Goal: Information Seeking & Learning: Learn about a topic

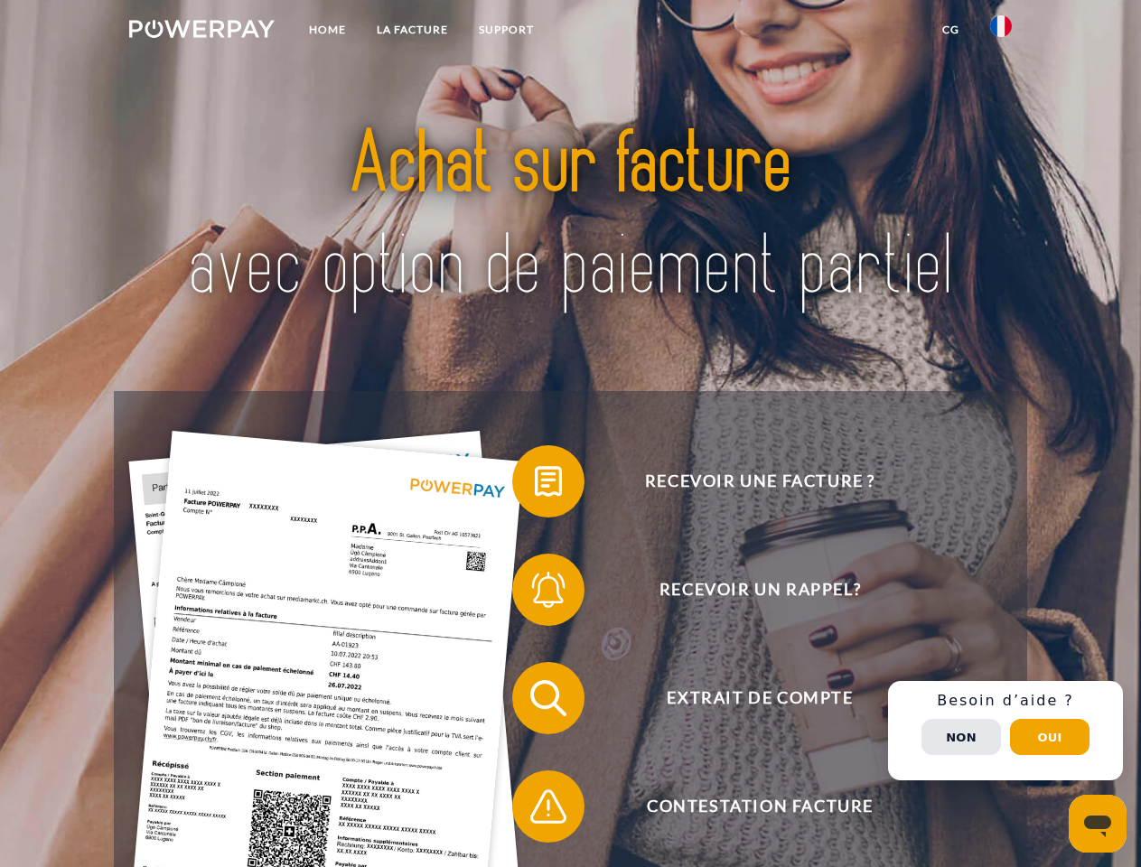
click at [201, 32] on img at bounding box center [201, 29] width 145 height 18
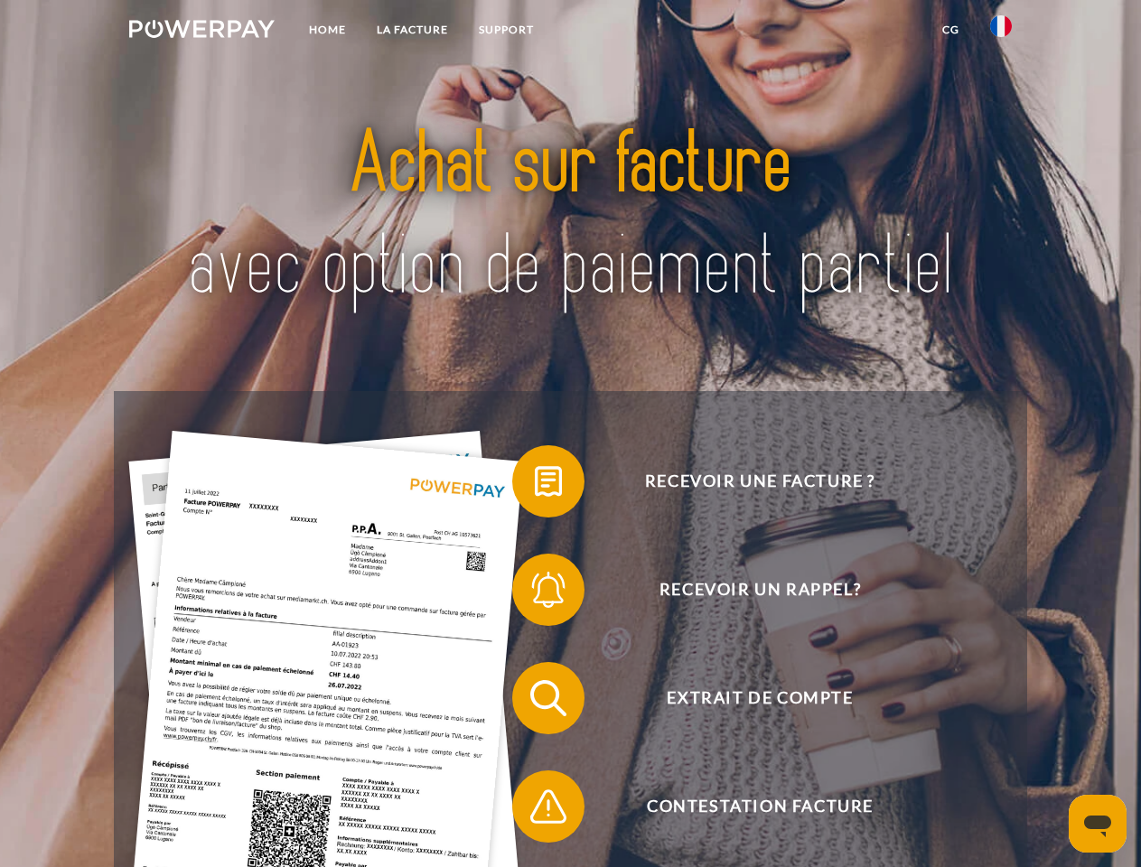
click at [1001, 32] on img at bounding box center [1001, 26] width 22 height 22
click at [950, 30] on link "CG" at bounding box center [950, 30] width 48 height 33
click at [535, 485] on span at bounding box center [521, 481] width 90 height 90
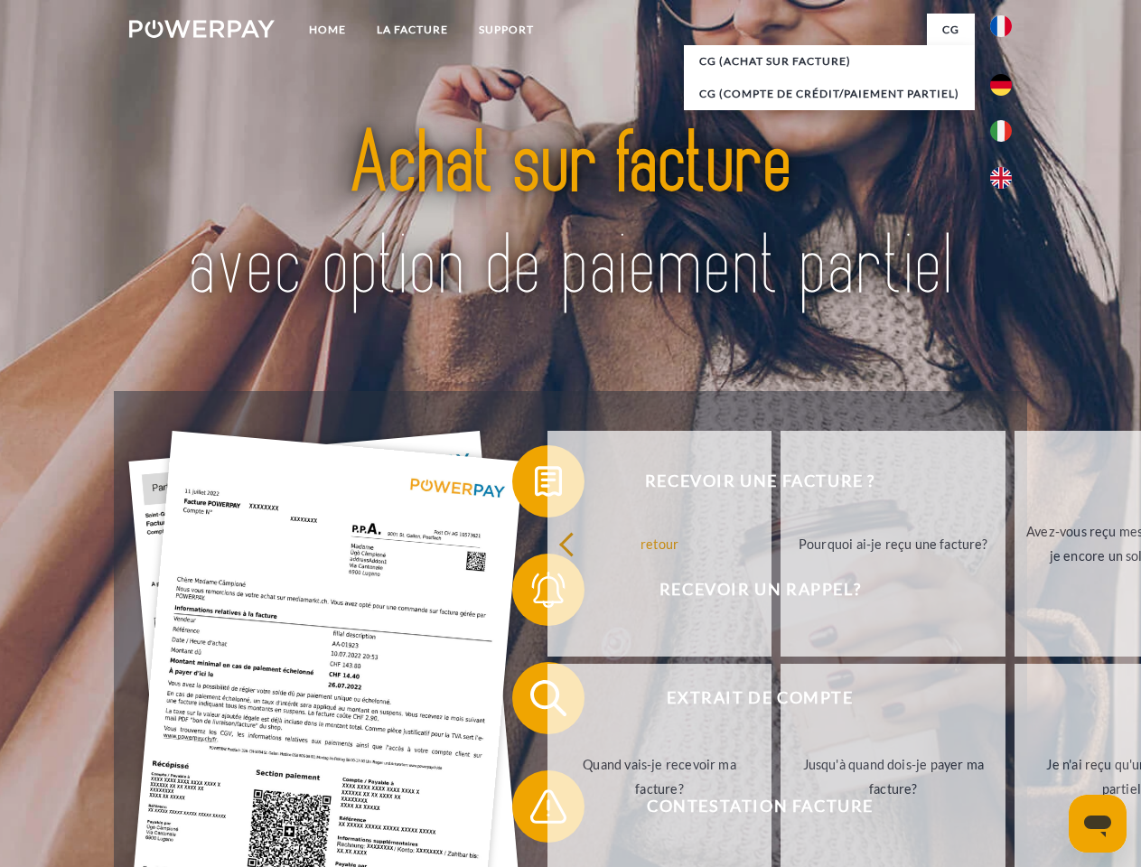
click at [535, 593] on div "Recevoir une facture ? Recevoir un rappel? Extrait de compte retour" at bounding box center [570, 752] width 912 height 722
click at [780, 702] on link "Jusqu'à quand dois-je payer ma facture?" at bounding box center [892, 777] width 225 height 226
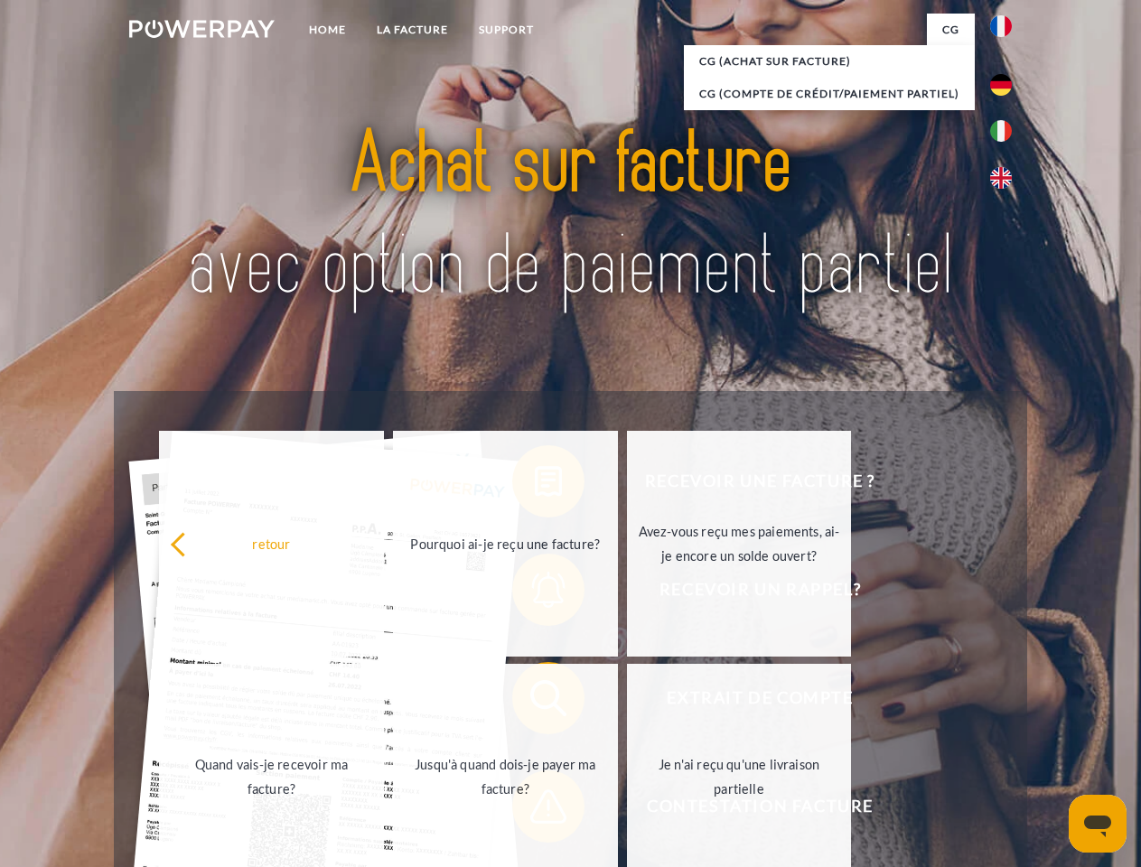
click at [535, 810] on span at bounding box center [521, 806] width 90 height 90
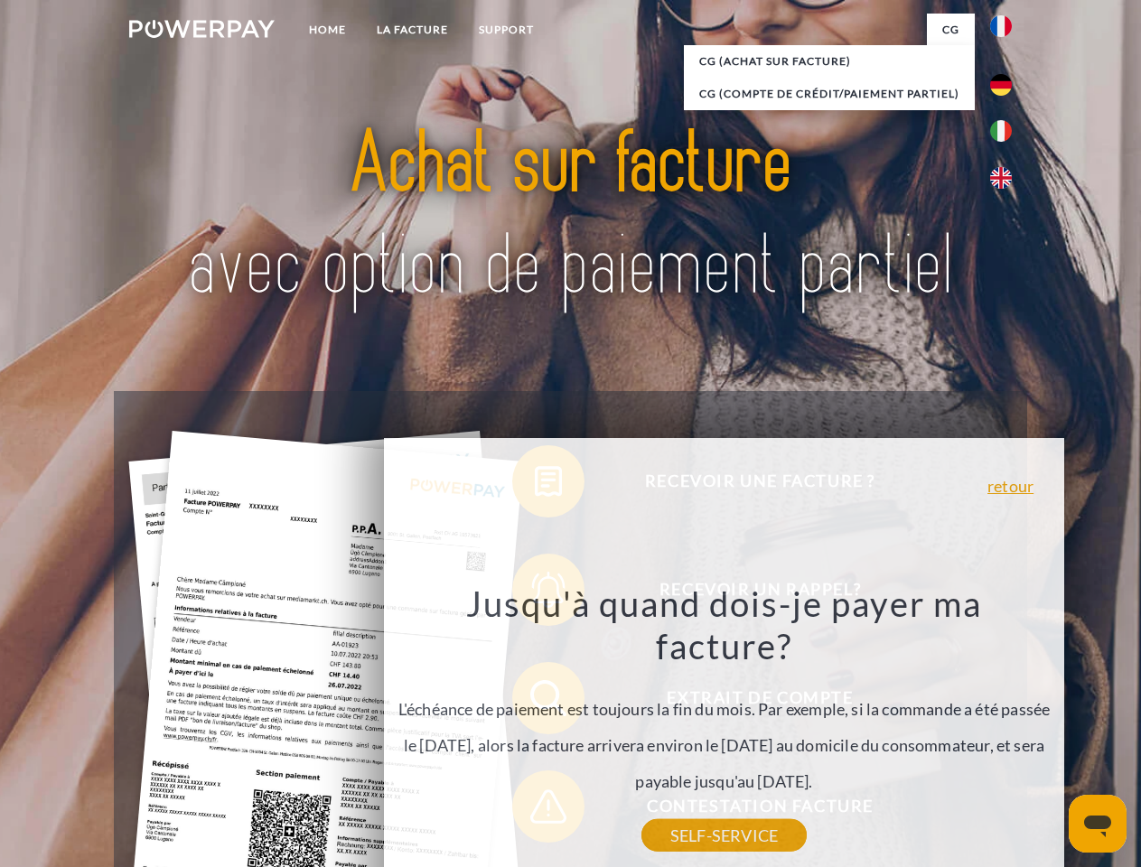
click at [1005, 731] on div "Recevoir une facture ? Recevoir un rappel? Extrait de compte retour" at bounding box center [570, 752] width 912 height 722
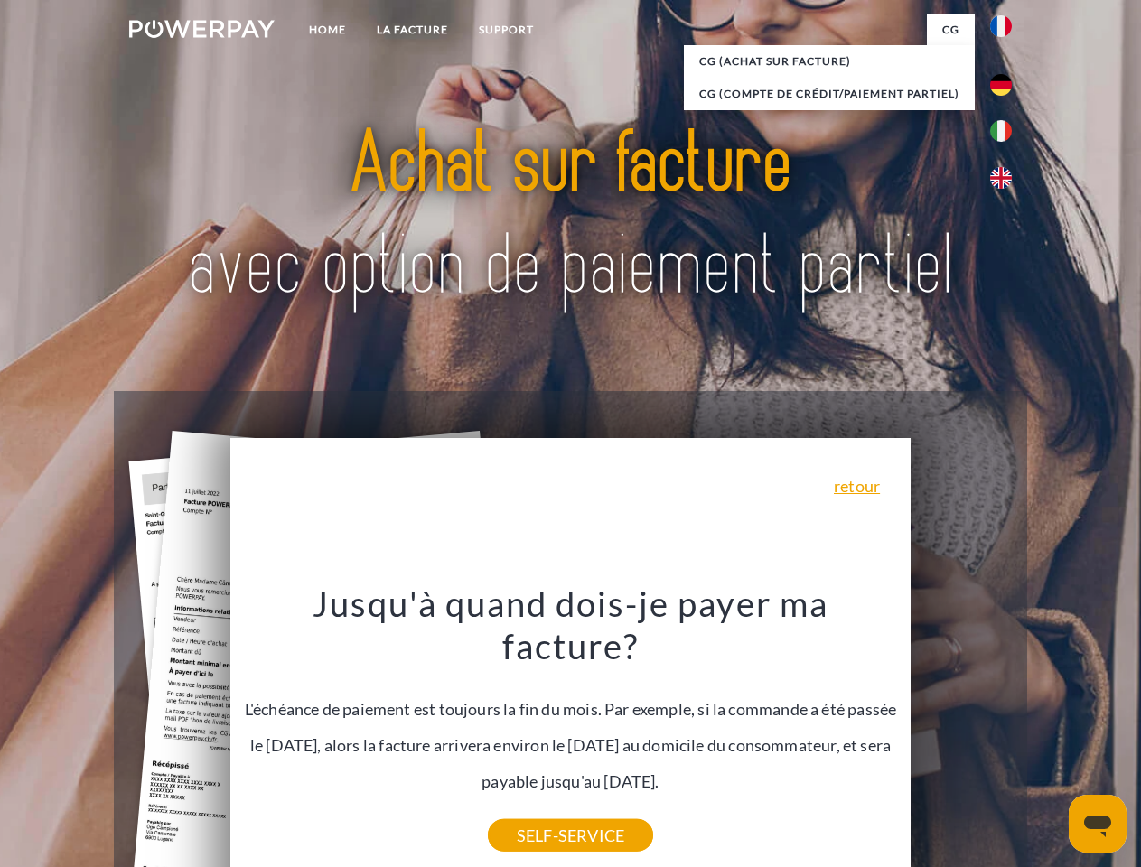
click at [961, 734] on span "Extrait de compte" at bounding box center [759, 698] width 442 height 72
click at [1049, 737] on header "Home LA FACTURE Support" at bounding box center [570, 623] width 1141 height 1247
